Goal: Communication & Community: Answer question/provide support

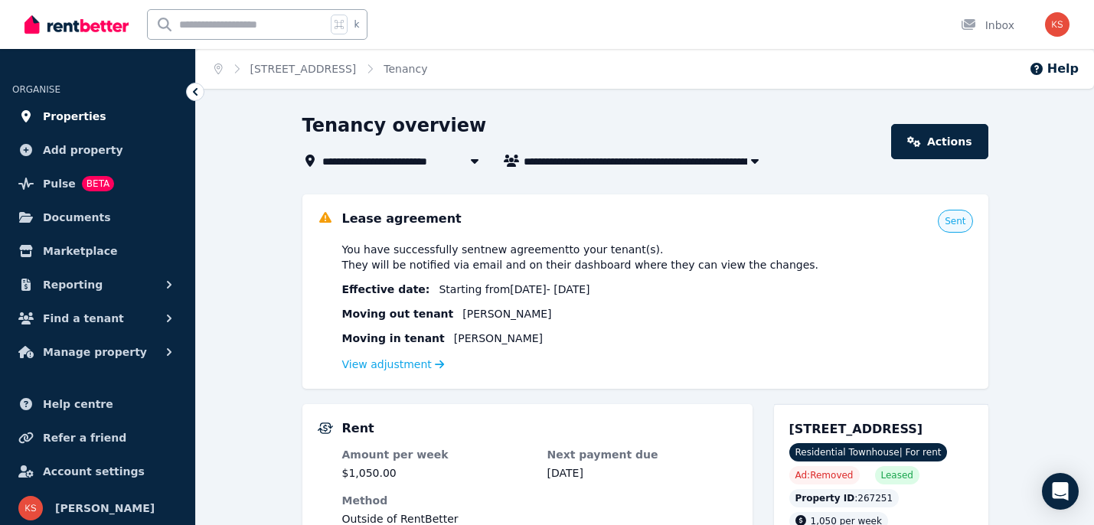
click at [70, 117] on span "Properties" at bounding box center [75, 116] width 64 height 18
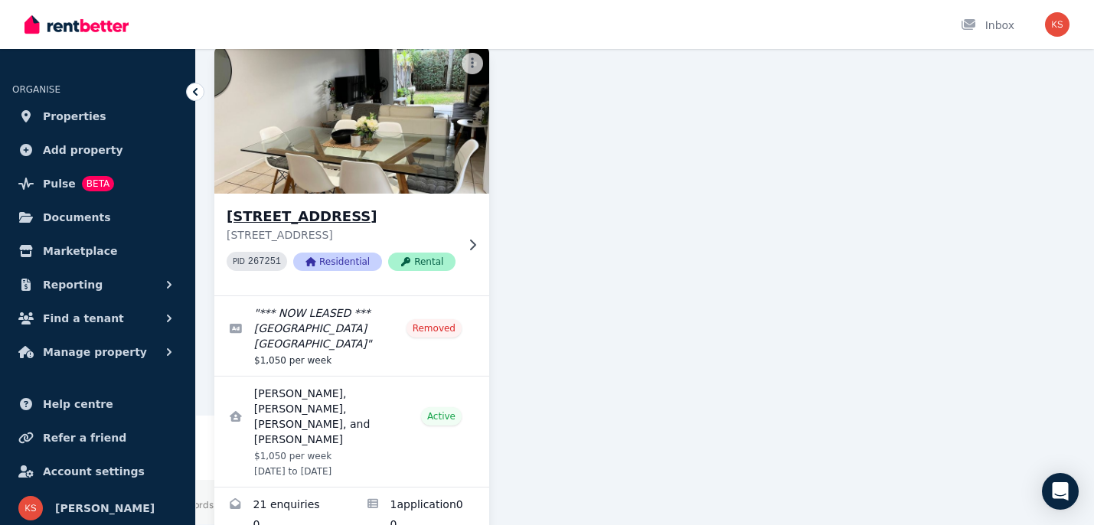
scroll to position [147, 0]
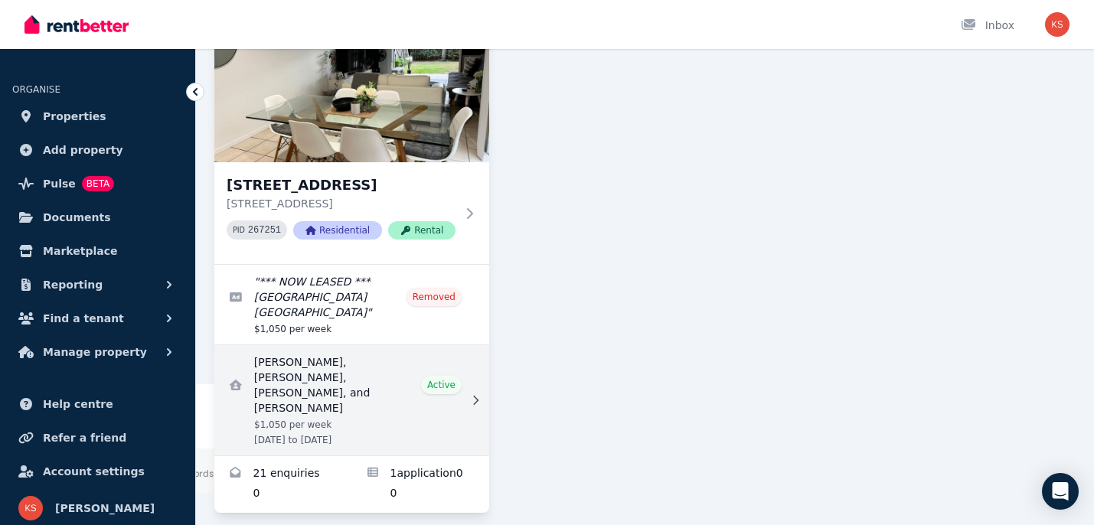
click at [306, 369] on link "View details for Reese OConnor, Laura Neri, Brooke English, and Lydia cannavina" at bounding box center [351, 400] width 275 height 110
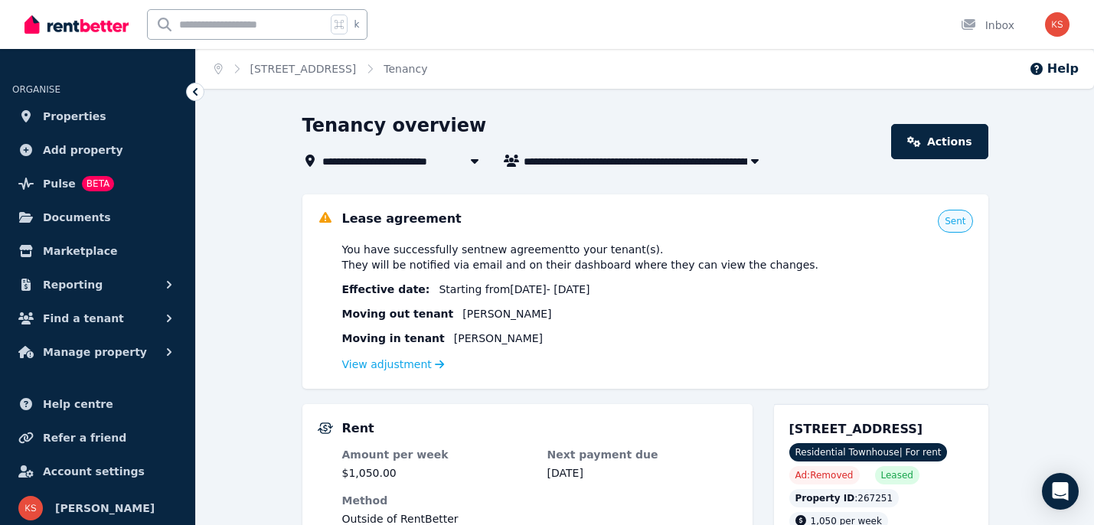
scroll to position [9, 0]
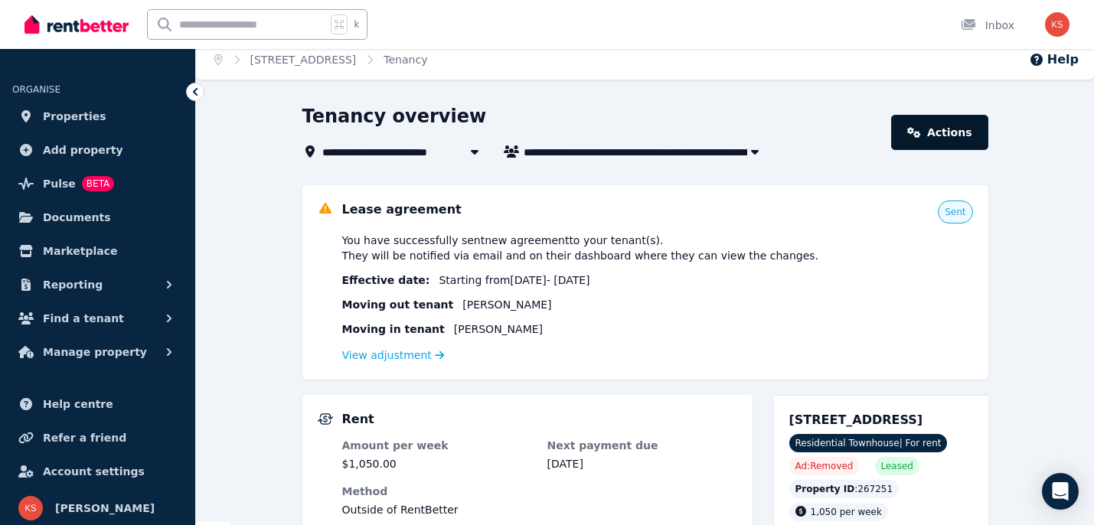
click at [954, 140] on link "Actions" at bounding box center [939, 132] width 96 height 35
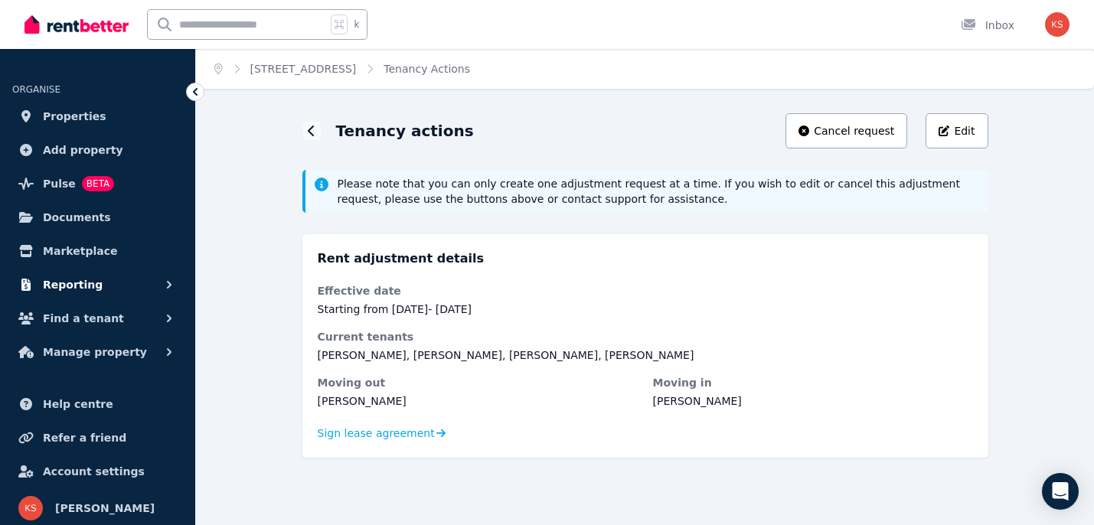
click at [82, 288] on span "Reporting" at bounding box center [73, 285] width 60 height 18
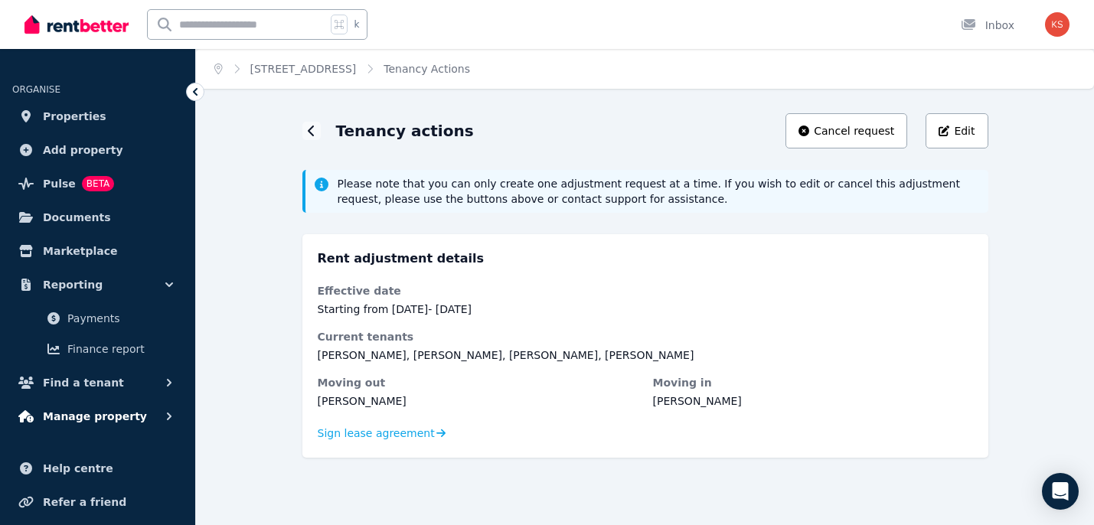
click at [90, 413] on span "Manage property" at bounding box center [95, 416] width 104 height 18
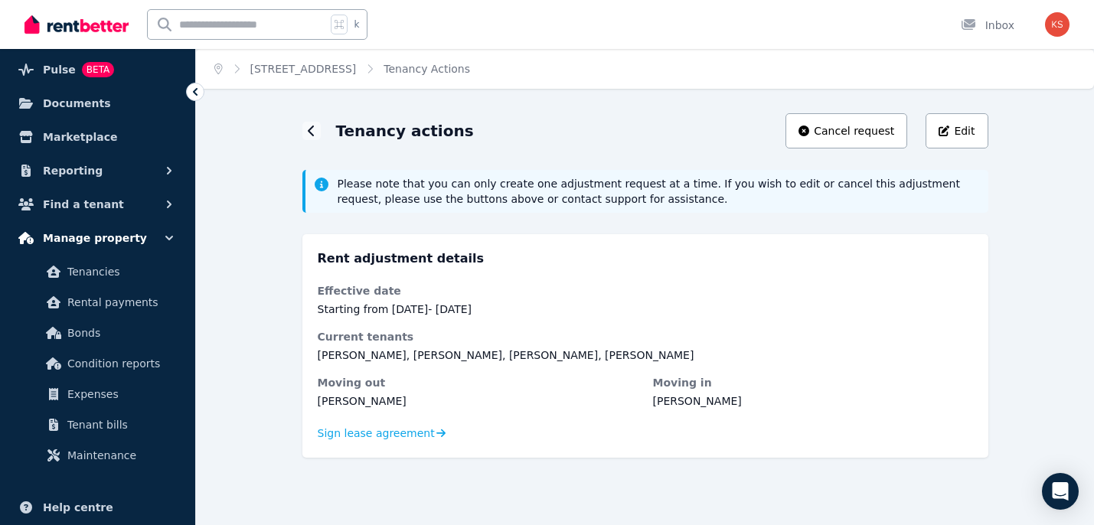
scroll to position [120, 0]
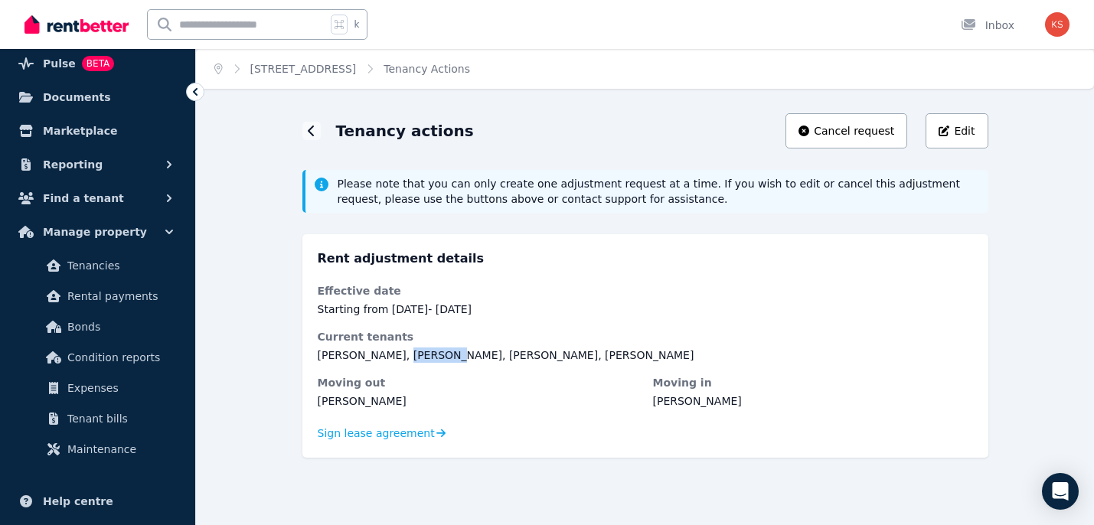
drag, startPoint x: 400, startPoint y: 358, endPoint x: 443, endPoint y: 356, distance: 42.9
click at [443, 356] on dd "[PERSON_NAME], [PERSON_NAME], [PERSON_NAME], [PERSON_NAME]" at bounding box center [645, 355] width 655 height 15
drag, startPoint x: 565, startPoint y: 354, endPoint x: 618, endPoint y: 354, distance: 52.8
click at [618, 354] on dd "[PERSON_NAME], [PERSON_NAME], [PERSON_NAME], [PERSON_NAME]" at bounding box center [645, 355] width 655 height 15
copy dd "cannavina"
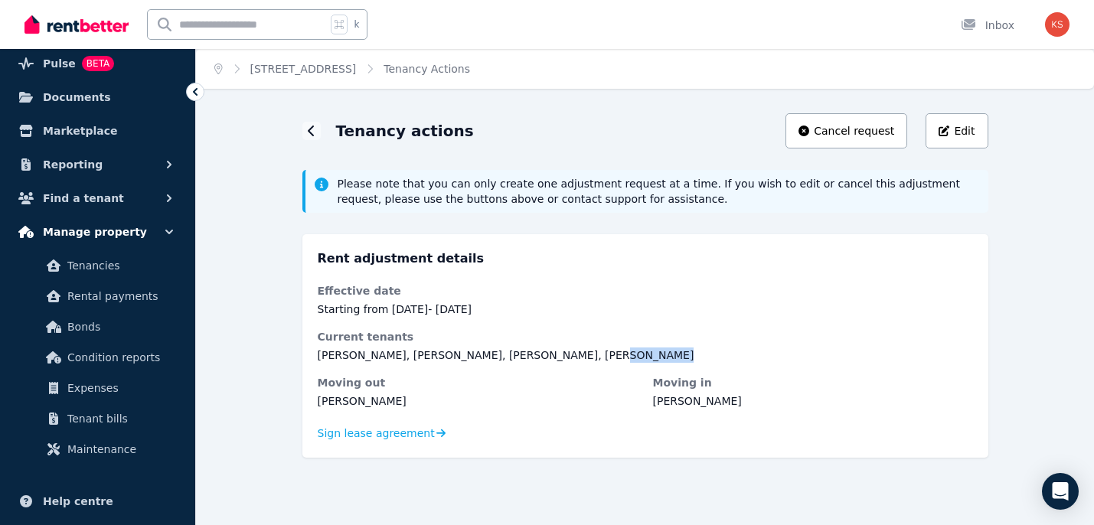
click at [132, 238] on button "Manage property" at bounding box center [97, 232] width 171 height 31
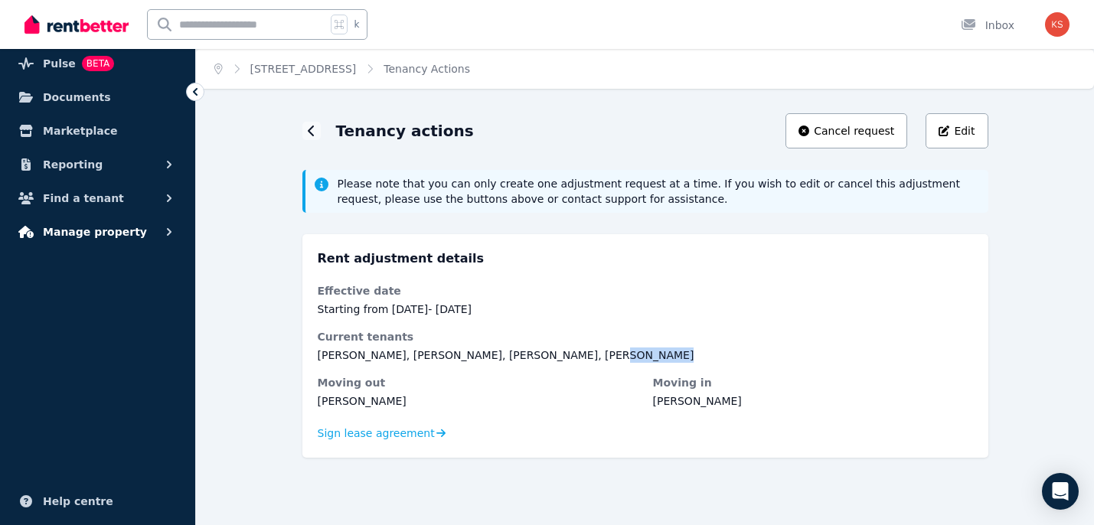
scroll to position [5, 0]
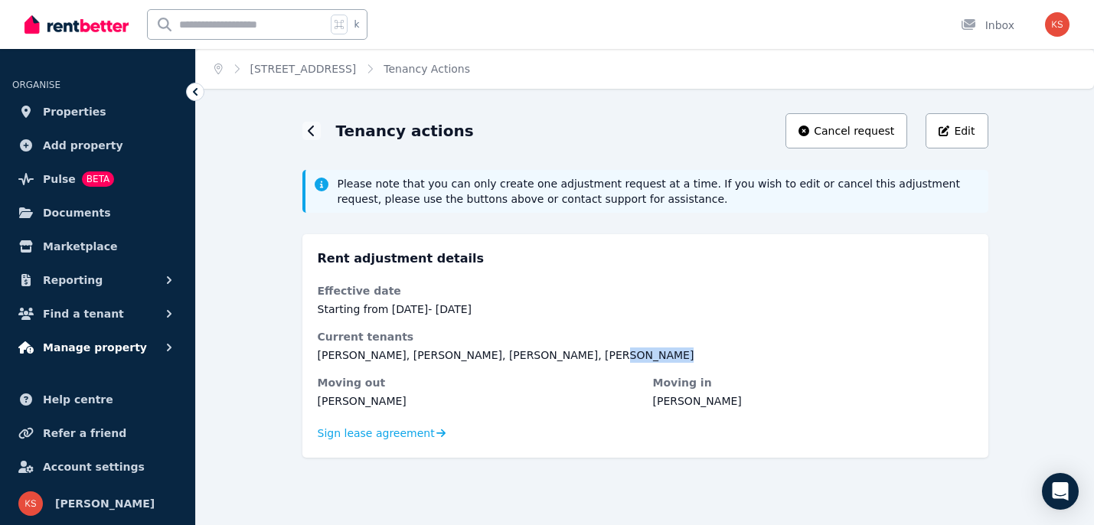
click at [147, 351] on button "Manage property" at bounding box center [97, 347] width 171 height 31
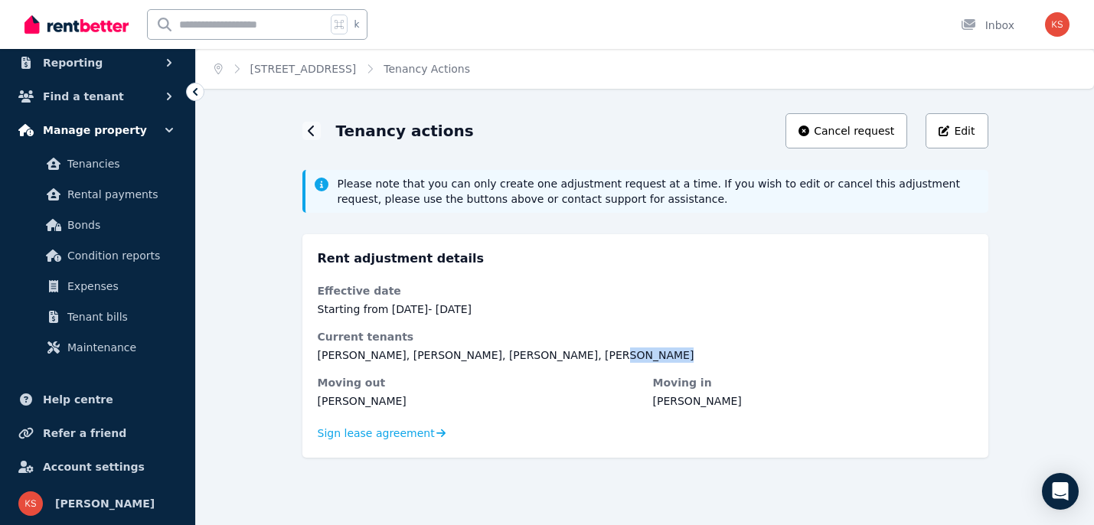
scroll to position [0, 0]
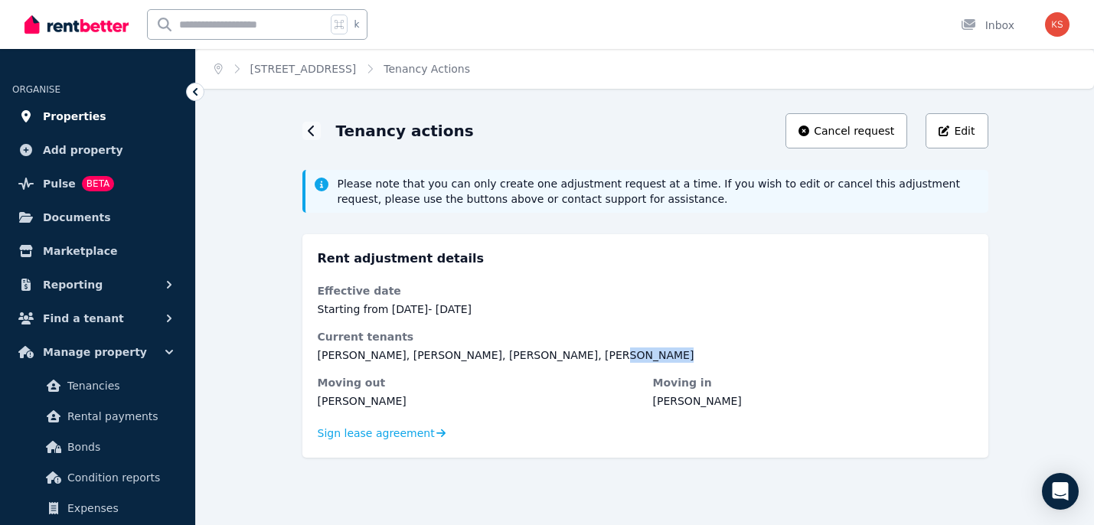
click at [90, 114] on span "Properties" at bounding box center [75, 116] width 64 height 18
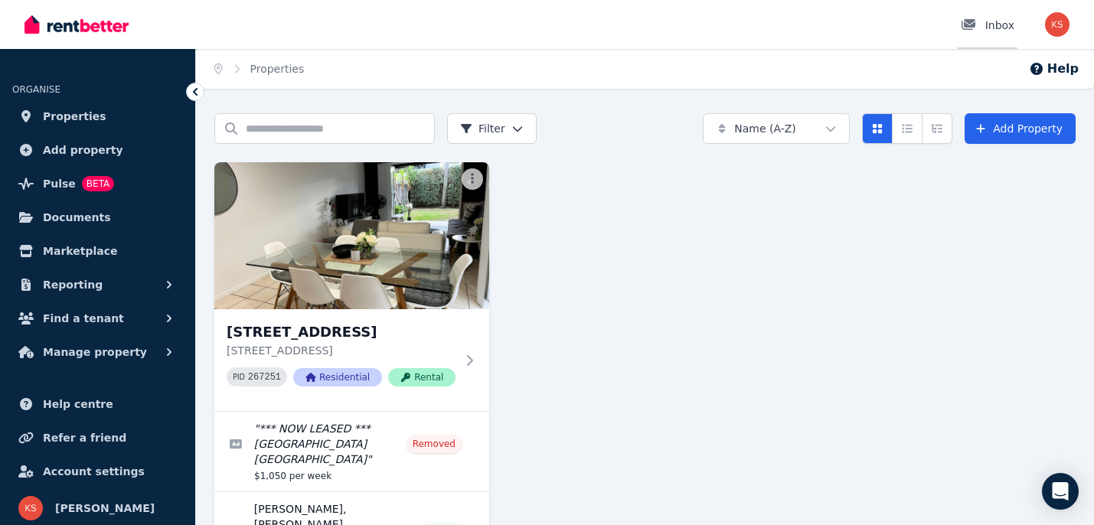
click at [978, 26] on div at bounding box center [973, 25] width 24 height 15
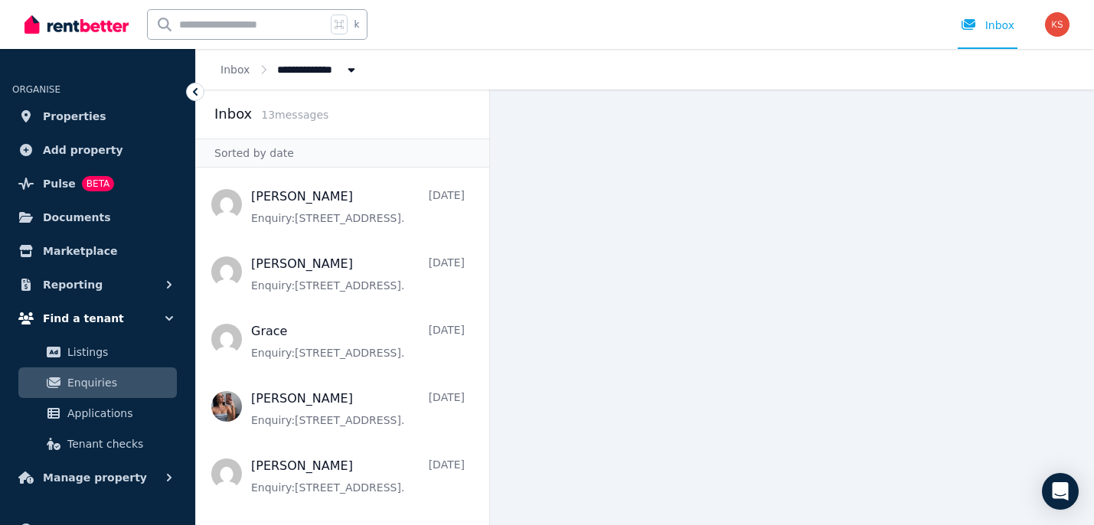
scroll to position [130, 0]
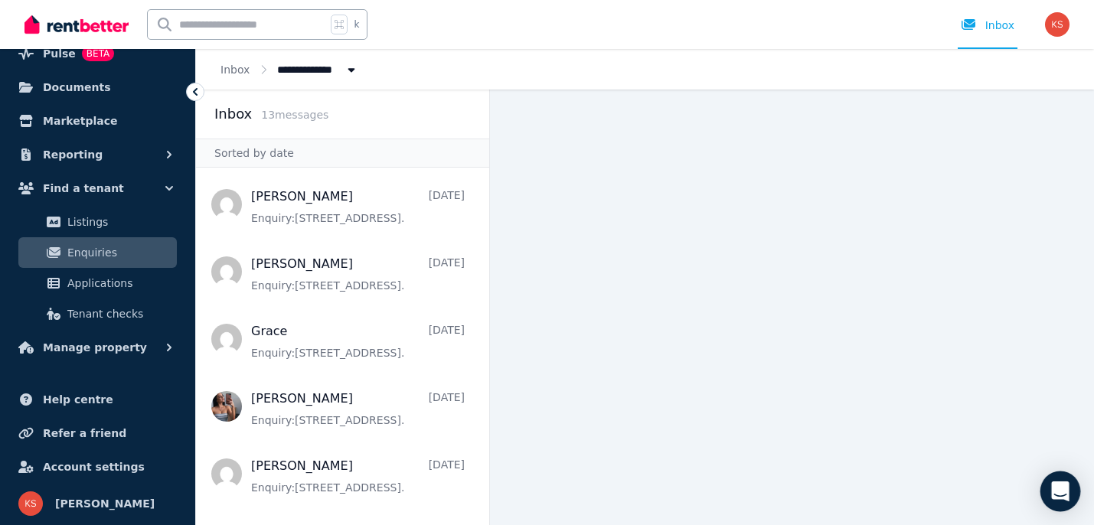
click at [1055, 489] on icon "Open Intercom Messenger" at bounding box center [1060, 491] width 18 height 20
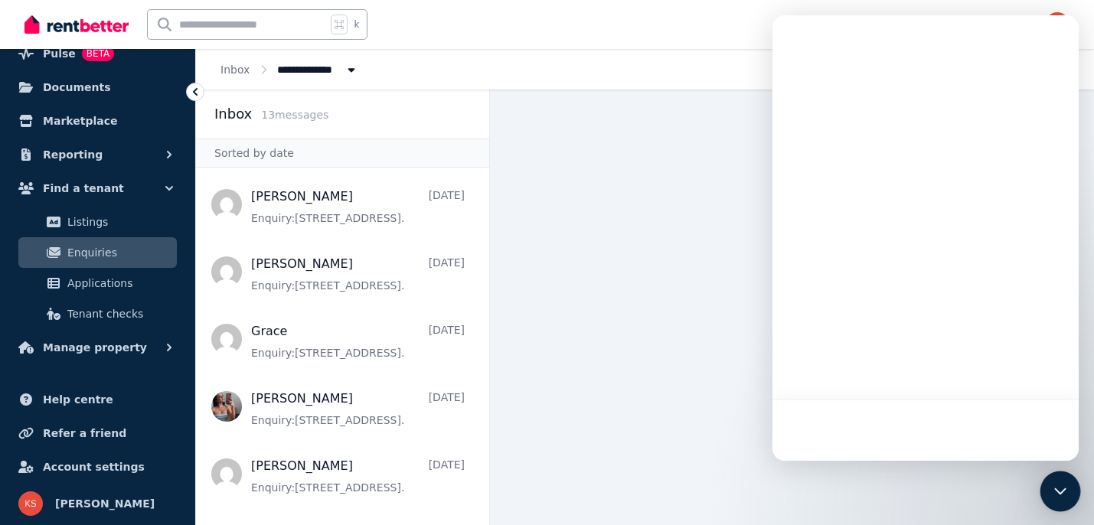
scroll to position [0, 0]
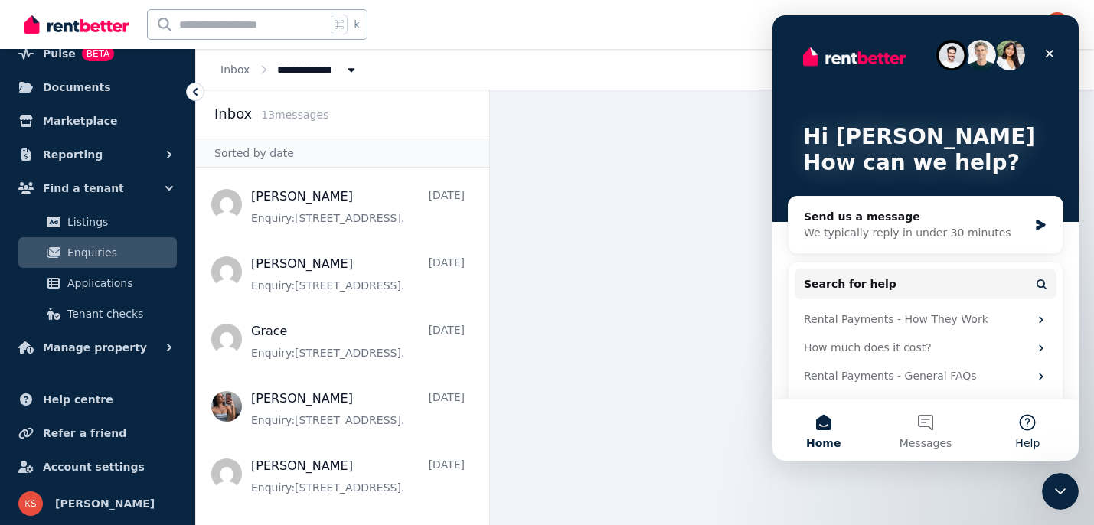
click at [1024, 429] on button "Help" at bounding box center [1028, 430] width 102 height 61
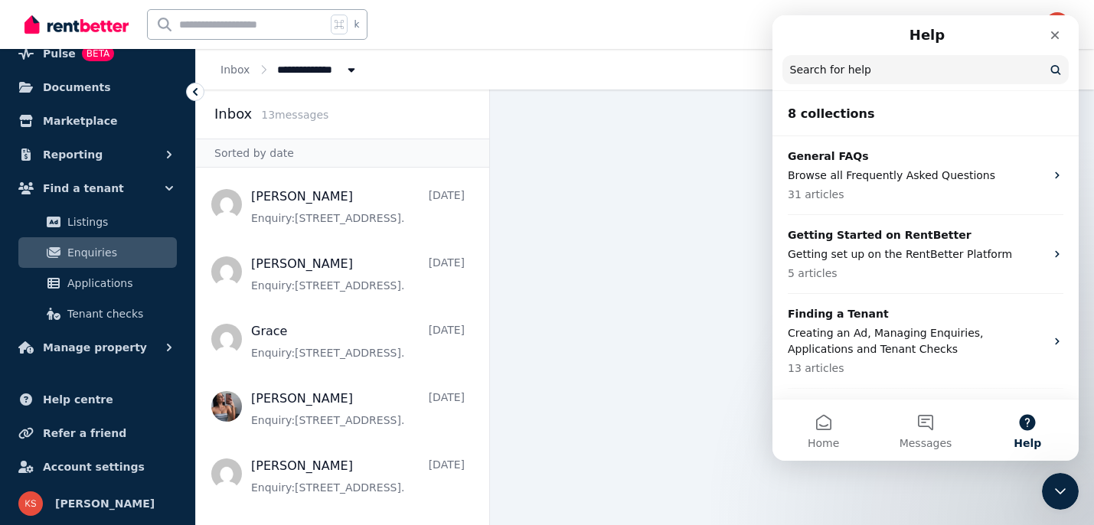
click at [906, 58] on input "Search for help" at bounding box center [925, 69] width 286 height 29
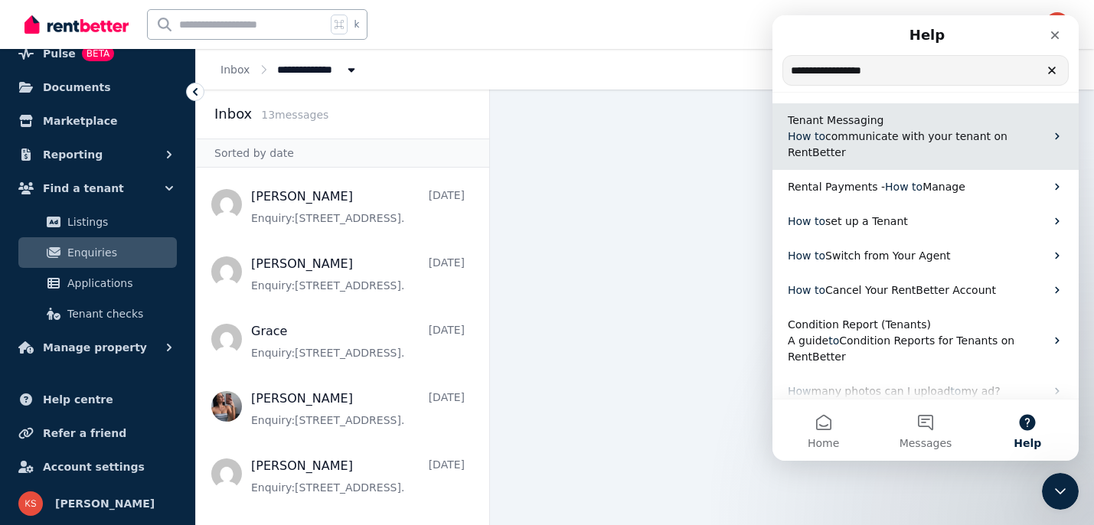
type input "**********"
click at [866, 142] on p "How to communicate with your tenant on RentBetter" at bounding box center [916, 145] width 257 height 32
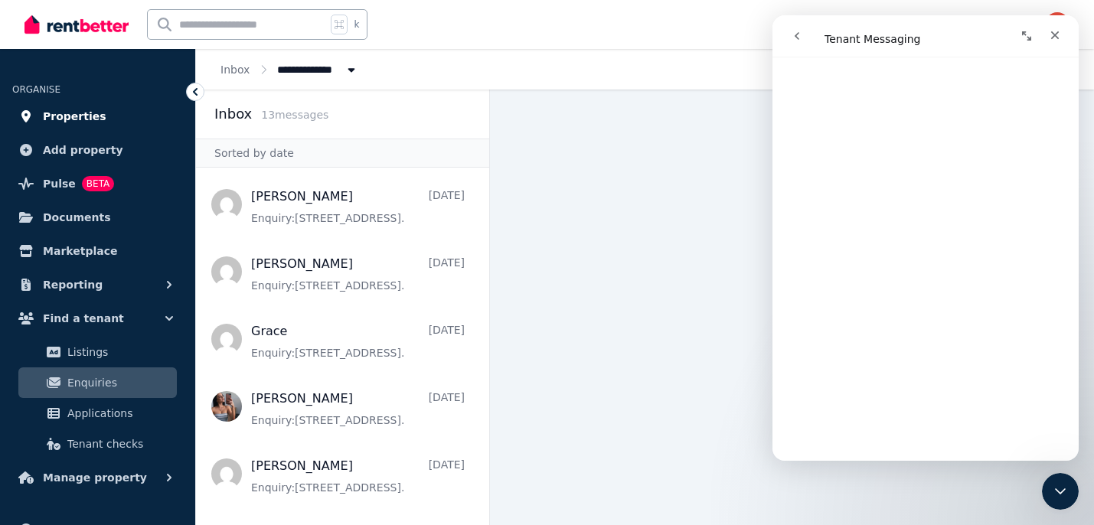
click at [83, 120] on span "Properties" at bounding box center [75, 116] width 64 height 18
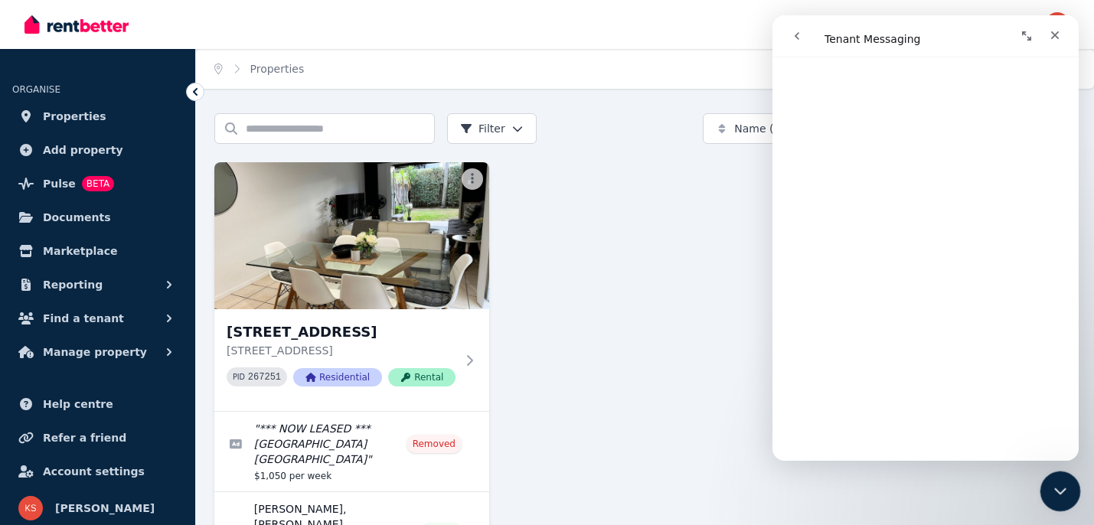
click at [1061, 484] on icon "Close Intercom Messenger" at bounding box center [1058, 489] width 18 height 18
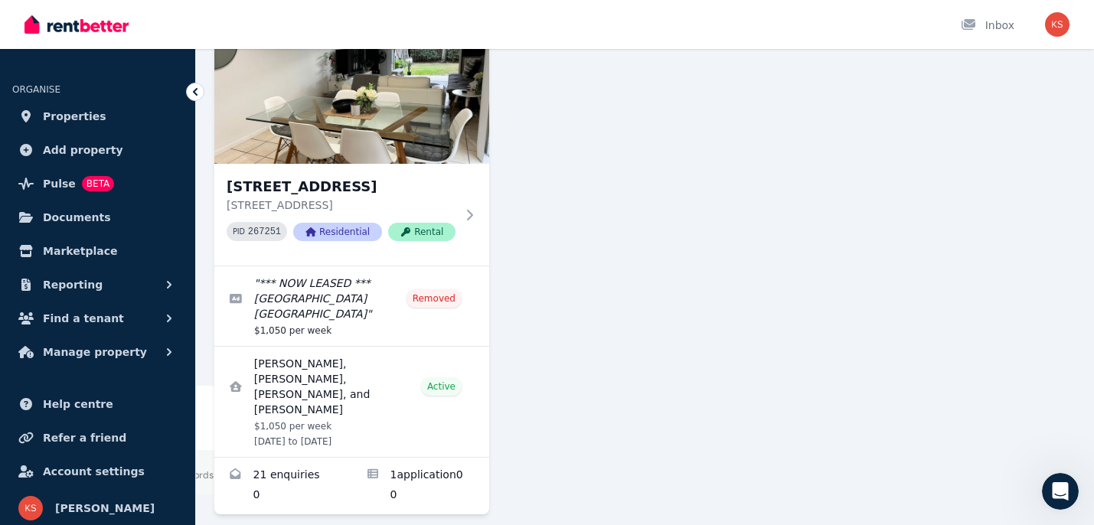
scroll to position [147, 0]
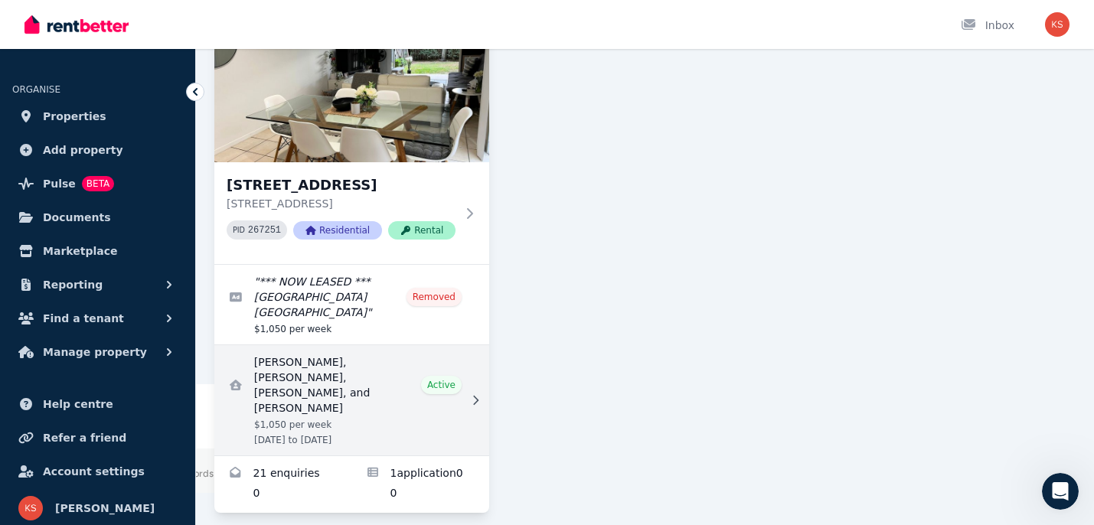
click at [348, 361] on link "View details for Reese OConnor, Laura Neri, Brooke English, and Lydia cannavina" at bounding box center [351, 400] width 275 height 110
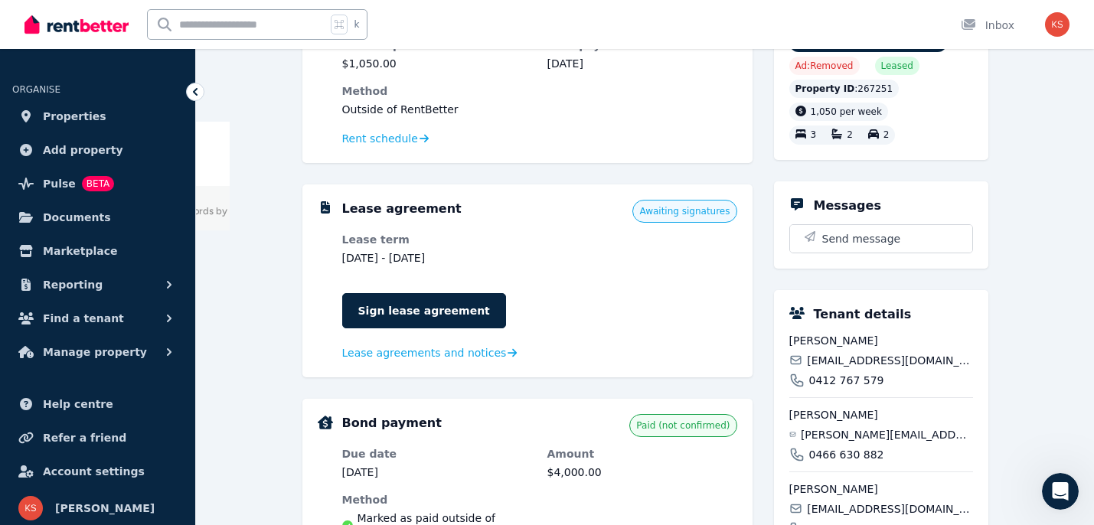
scroll to position [431, 0]
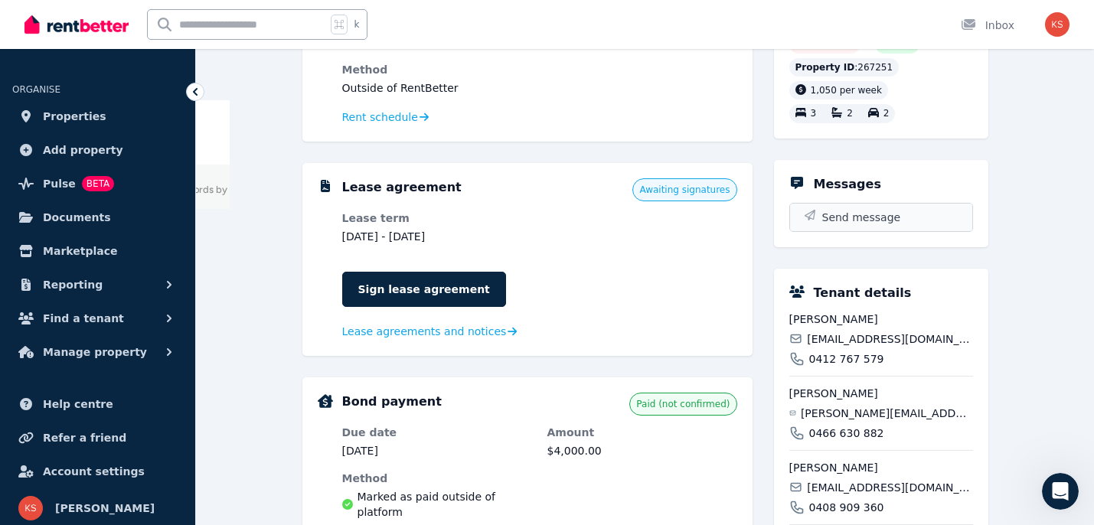
click at [846, 225] on span "Send message" at bounding box center [861, 217] width 79 height 15
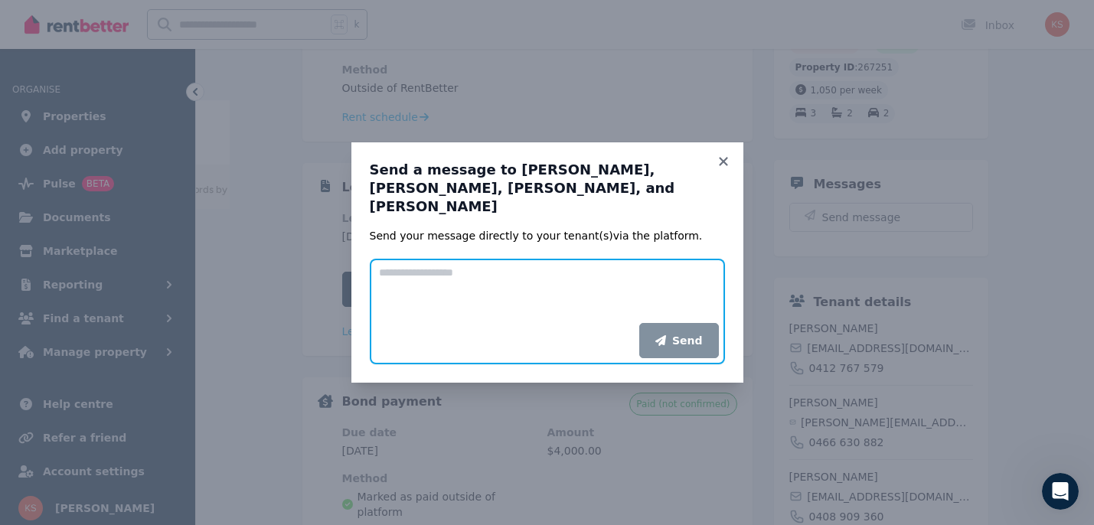
click at [476, 272] on textarea "Add your message" at bounding box center [547, 291] width 355 height 64
type textarea "**********"
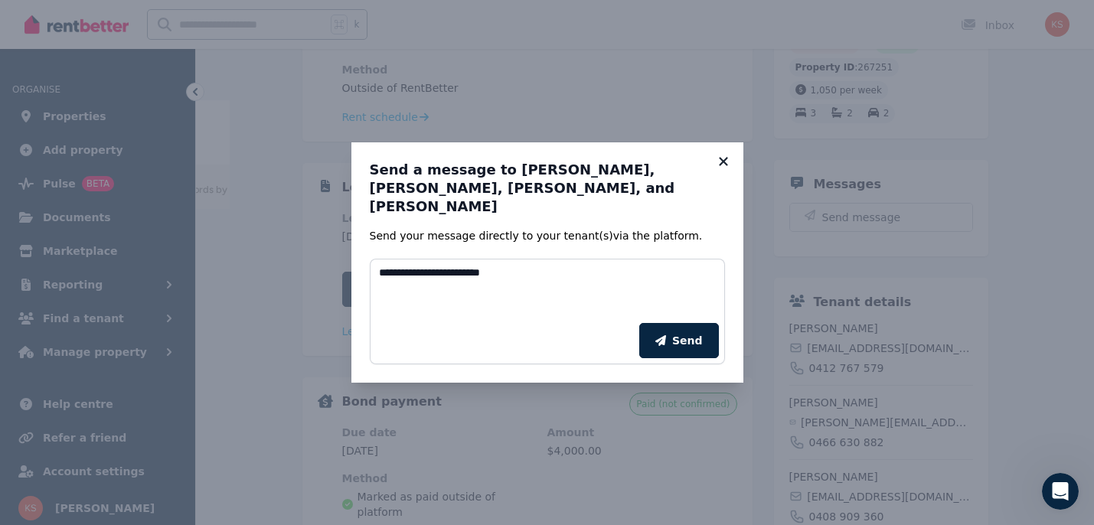
click at [724, 165] on icon at bounding box center [723, 161] width 8 height 8
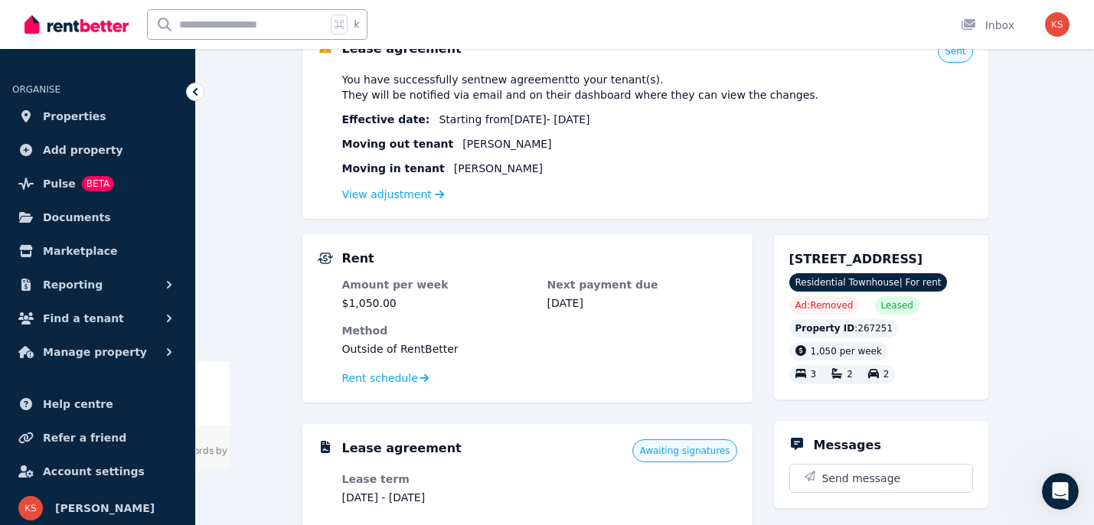
scroll to position [0, 0]
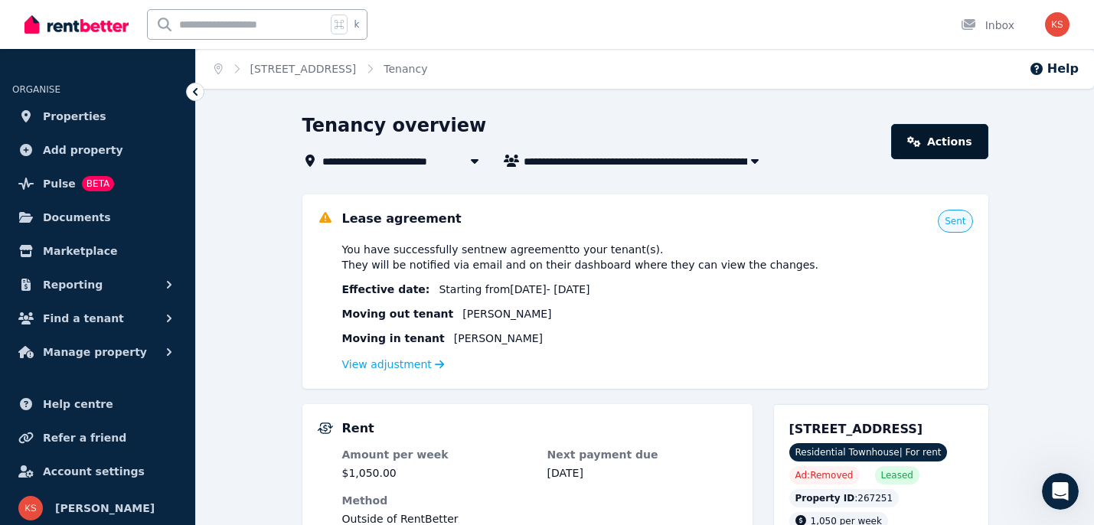
click at [961, 134] on link "Actions" at bounding box center [939, 141] width 96 height 35
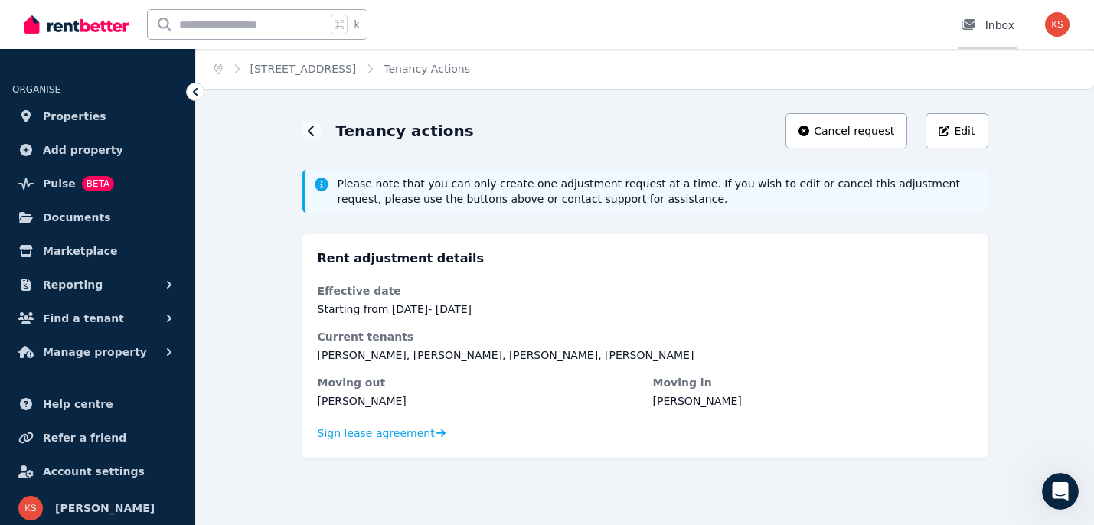
click at [1000, 27] on div "Inbox" at bounding box center [988, 25] width 54 height 15
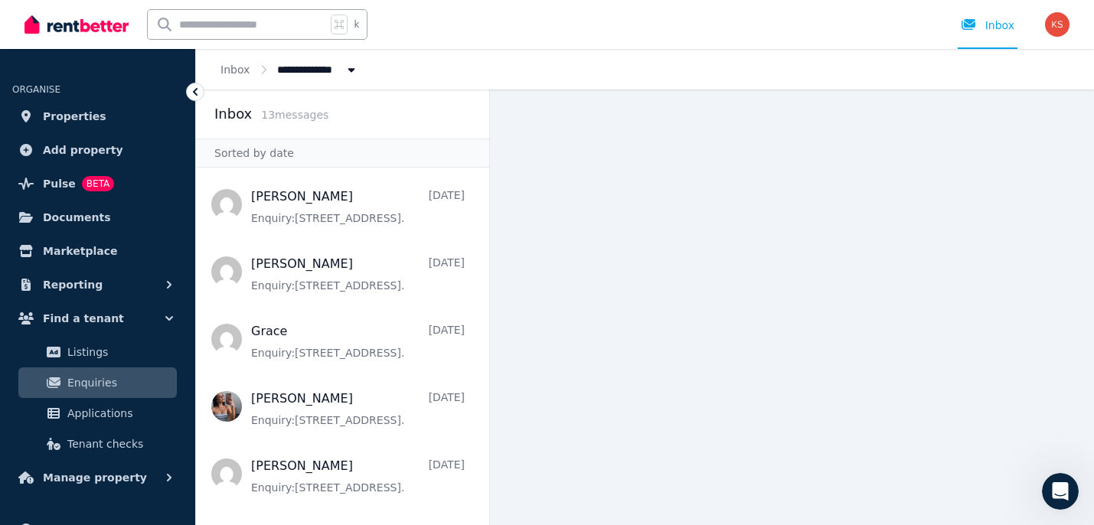
click at [320, 70] on span "All Properties" at bounding box center [323, 69] width 93 height 16
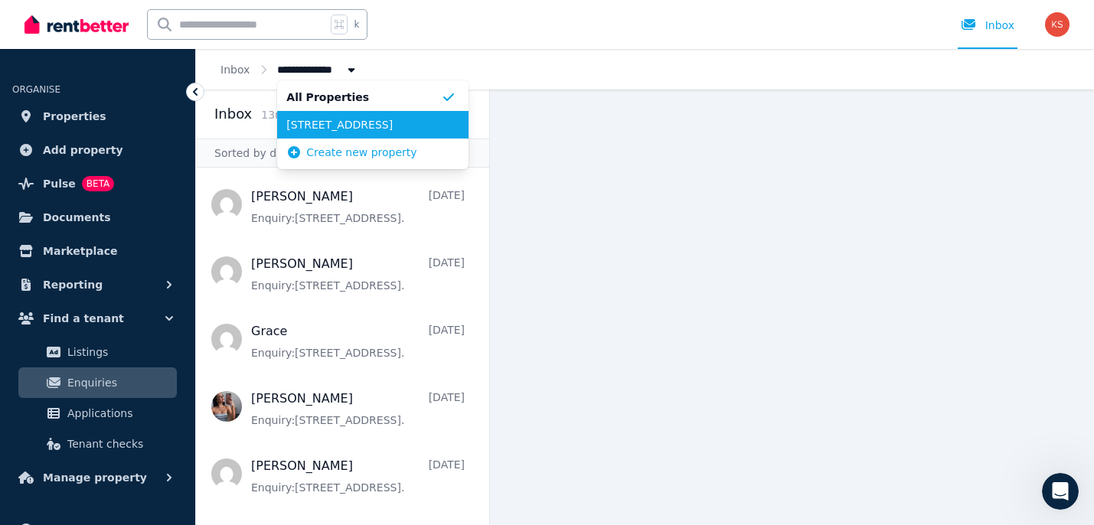
click at [327, 115] on li "[STREET_ADDRESS]" at bounding box center [372, 125] width 191 height 28
type input "**********"
